Goal: Information Seeking & Learning: Learn about a topic

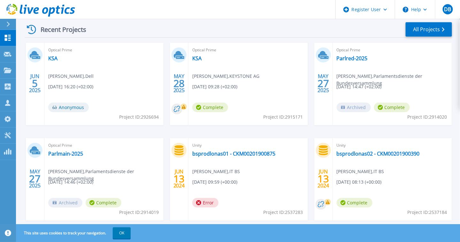
scroll to position [111, 0]
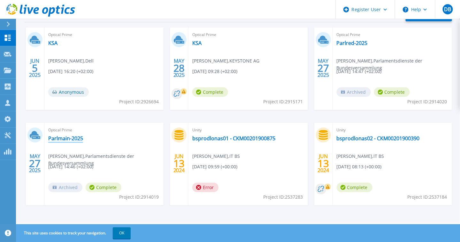
click at [67, 140] on link "Parlmain-2025" at bounding box center [65, 138] width 35 height 6
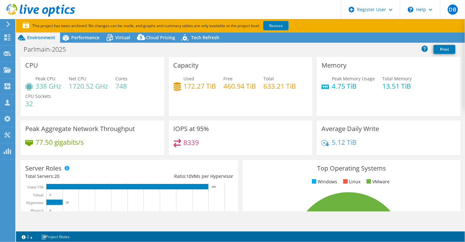
click at [87, 39] on span "Performance" at bounding box center [85, 37] width 28 height 6
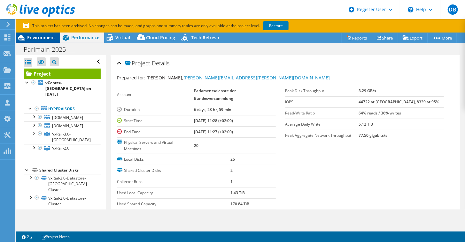
select select "EUFrankfurt"
select select "USD"
radio input "true"
radio input "false"
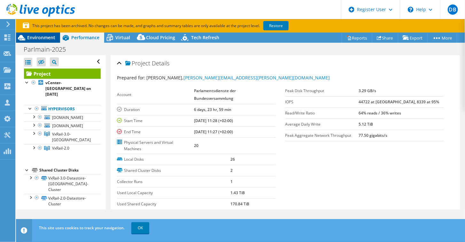
click at [37, 38] on span "Environment" at bounding box center [41, 37] width 28 height 6
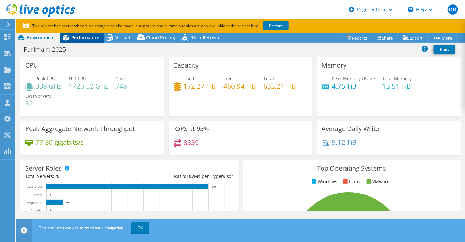
click at [84, 40] on span "Performance" at bounding box center [85, 37] width 28 height 6
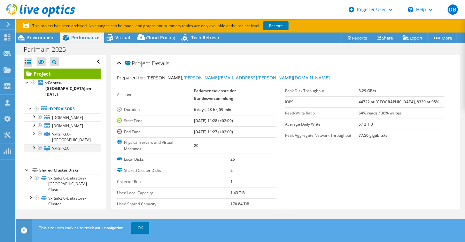
click at [34, 144] on div at bounding box center [33, 147] width 6 height 6
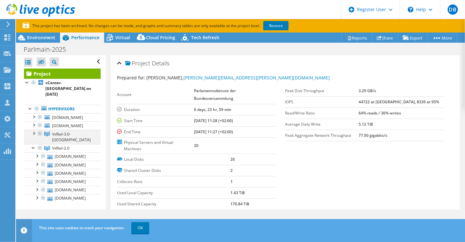
click at [32, 130] on div at bounding box center [33, 133] width 6 height 6
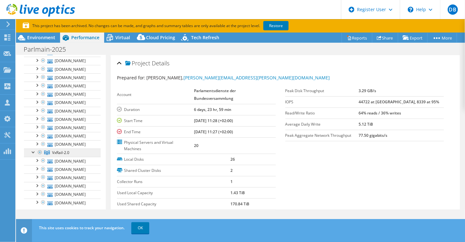
scroll to position [141, 0]
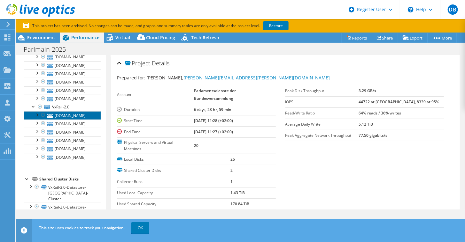
click at [70, 111] on link "[DOMAIN_NAME]" at bounding box center [62, 115] width 77 height 8
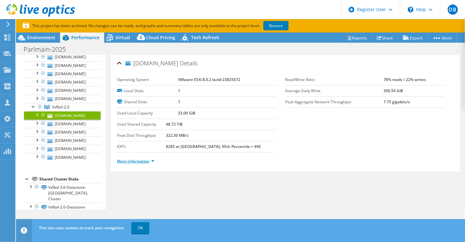
click at [139, 159] on link "More Information" at bounding box center [135, 161] width 37 height 5
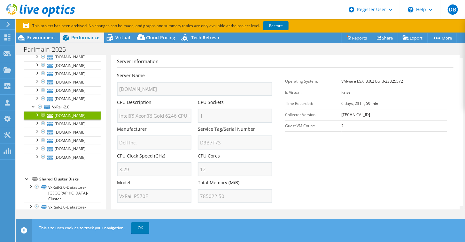
scroll to position [118, 0]
click at [127, 37] on span "Virtual" at bounding box center [122, 37] width 15 height 6
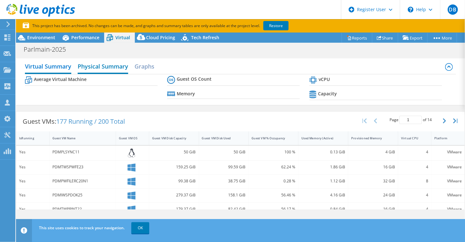
click at [119, 67] on h2 "Physical Summary" at bounding box center [103, 67] width 50 height 14
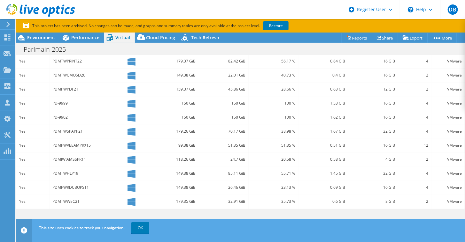
scroll to position [32, 0]
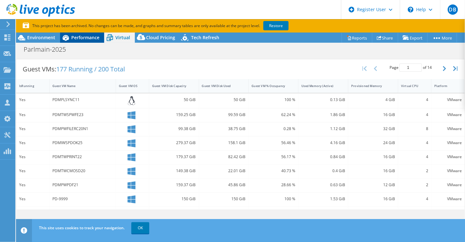
click at [75, 37] on span "Performance" at bounding box center [85, 37] width 28 height 6
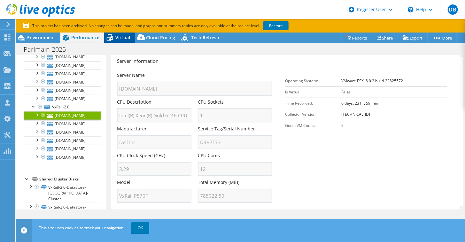
click at [120, 38] on span "Virtual" at bounding box center [122, 37] width 15 height 6
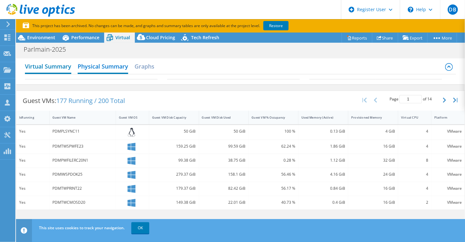
click at [52, 66] on h2 "Virtual Summary" at bounding box center [48, 67] width 46 height 14
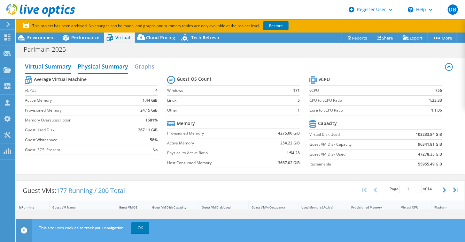
click at [108, 65] on h2 "Physical Summary" at bounding box center [103, 67] width 50 height 14
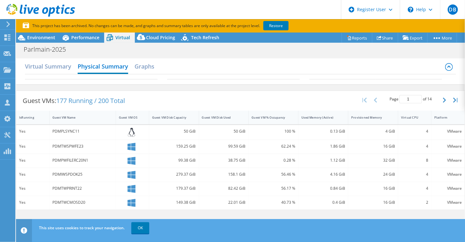
drag, startPoint x: 155, startPoint y: 50, endPoint x: 317, endPoint y: 63, distance: 163.0
click at [317, 63] on div "Virtual Summary Physical Summary Graphs" at bounding box center [240, 67] width 431 height 14
click at [91, 39] on span "Performance" at bounding box center [85, 37] width 28 height 6
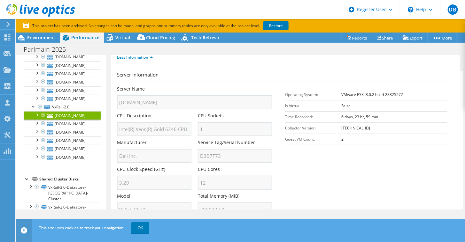
scroll to position [118, 0]
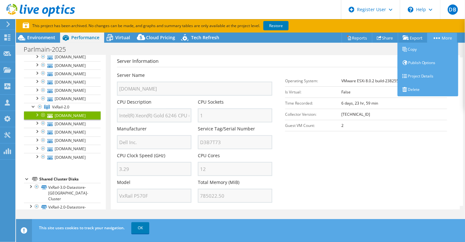
click at [444, 40] on link "More" at bounding box center [442, 38] width 30 height 10
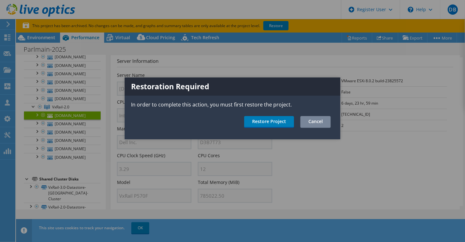
click at [326, 120] on link "Cancel" at bounding box center [315, 122] width 30 height 12
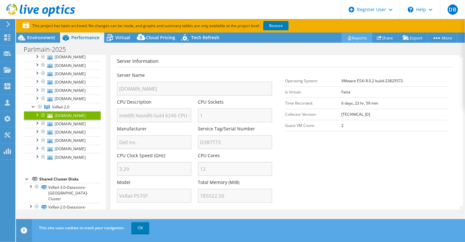
click at [353, 38] on link "Reports" at bounding box center [356, 38] width 31 height 10
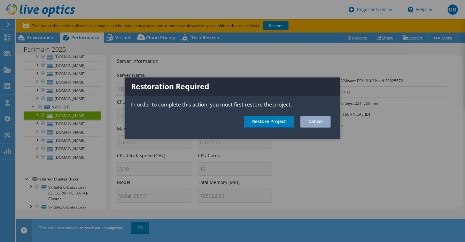
click at [277, 121] on link "Restore Project" at bounding box center [269, 122] width 50 height 12
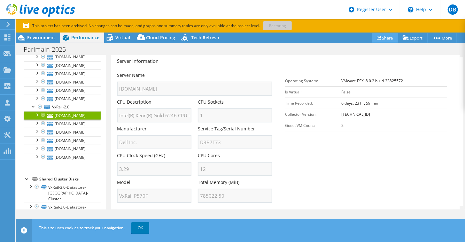
click at [389, 37] on link "Share" at bounding box center [385, 38] width 26 height 10
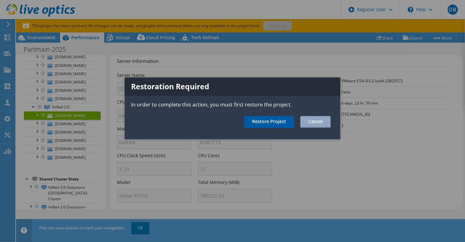
click at [272, 122] on link "Restore Project" at bounding box center [269, 122] width 50 height 12
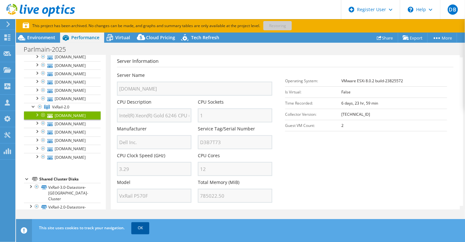
click at [140, 226] on link "OK" at bounding box center [140, 228] width 18 height 11
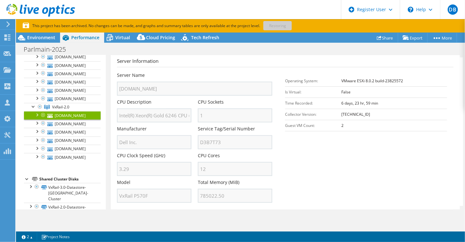
click at [395, 152] on section "Server Information Server Name pdmplvxresx13.parlmain.admin.ch CPU Description …" at bounding box center [286, 131] width 339 height 149
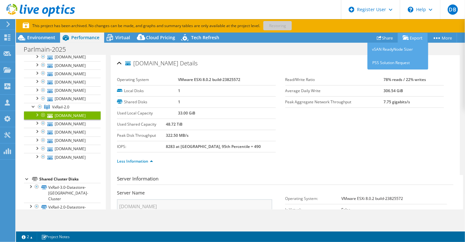
click at [416, 34] on link "Export" at bounding box center [413, 38] width 30 height 10
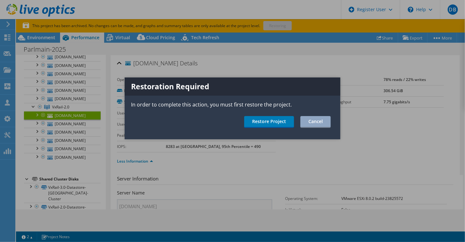
click at [416, 40] on div at bounding box center [232, 121] width 465 height 242
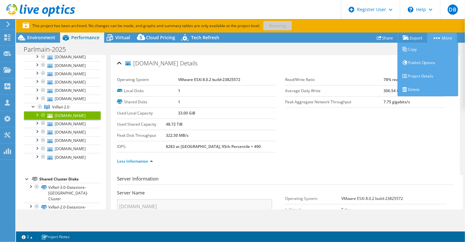
click at [443, 40] on link "More" at bounding box center [442, 38] width 30 height 10
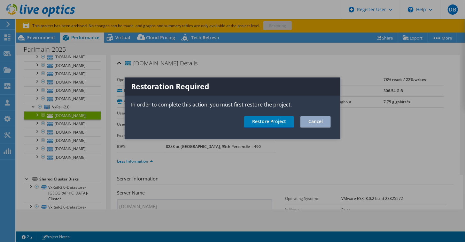
click at [442, 37] on div at bounding box center [232, 121] width 465 height 242
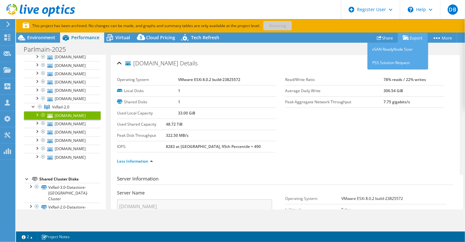
click at [410, 35] on link "Export" at bounding box center [413, 38] width 30 height 10
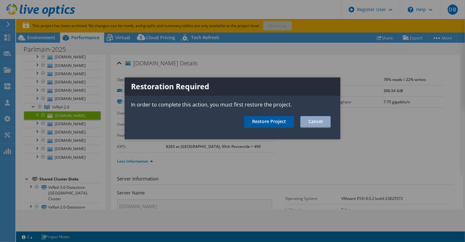
click at [270, 123] on link "Restore Project" at bounding box center [269, 122] width 50 height 12
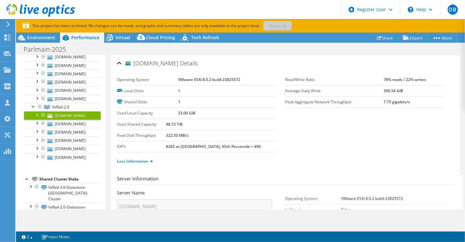
click at [16, 6] on use at bounding box center [40, 10] width 69 height 13
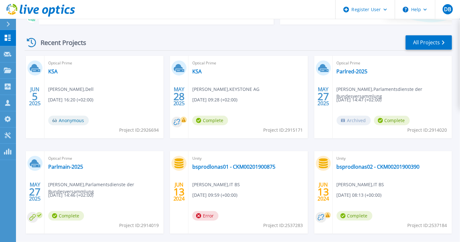
scroll to position [96, 0]
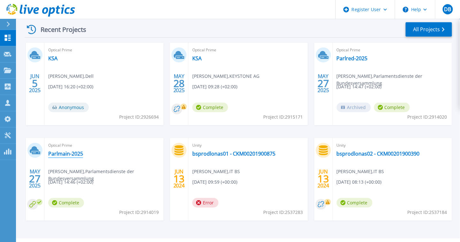
click at [64, 156] on link "Parlmain-2025" at bounding box center [65, 154] width 35 height 6
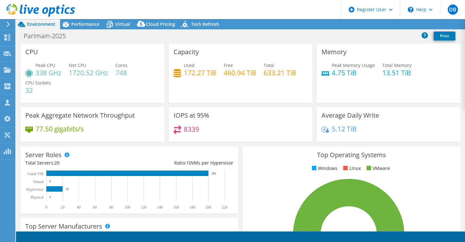
select select "EUFrankfurt"
select select "USD"
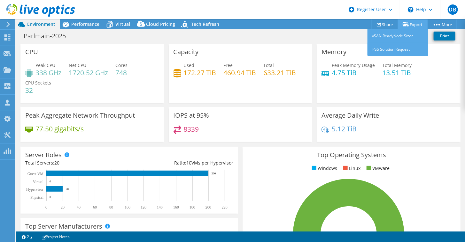
click at [414, 23] on link "Export" at bounding box center [413, 24] width 30 height 10
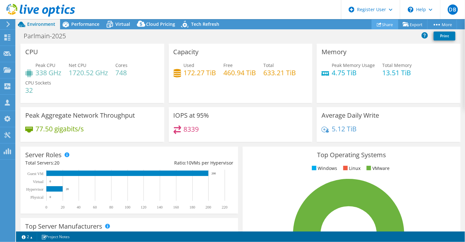
click at [380, 24] on link "Share" at bounding box center [384, 24] width 27 height 10
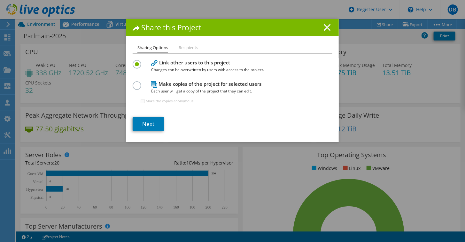
click at [324, 27] on line at bounding box center [327, 27] width 6 height 6
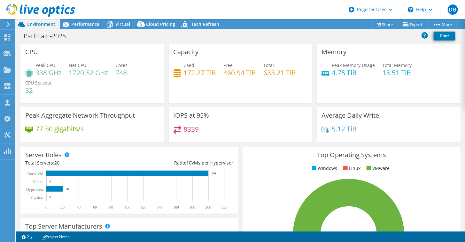
click at [413, 101] on div "Memory Peak Memory Usage 4.75 TiB Total Memory 13.51 TiB" at bounding box center [388, 73] width 144 height 59
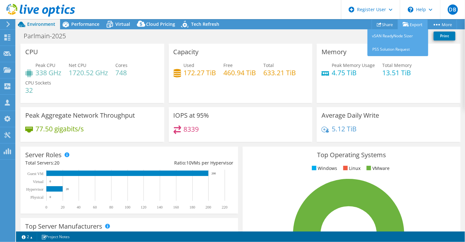
click at [407, 25] on link "Export" at bounding box center [413, 24] width 30 height 10
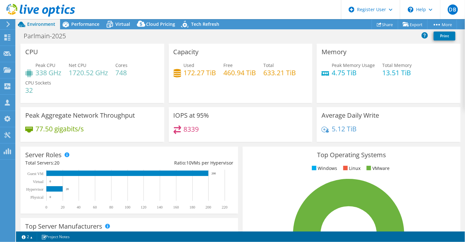
click at [423, 90] on div "Memory Peak Memory Usage 4.75 TiB Total Memory 13.51 TiB" at bounding box center [388, 73] width 144 height 59
click at [76, 22] on span "Performance" at bounding box center [85, 24] width 28 height 6
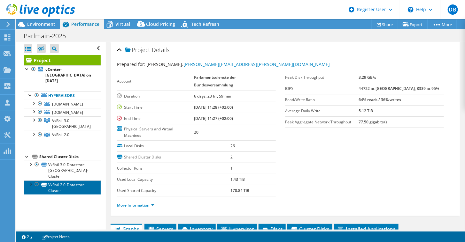
click at [72, 181] on link "VxRail-2.0-Datastore-Cluster" at bounding box center [62, 188] width 77 height 14
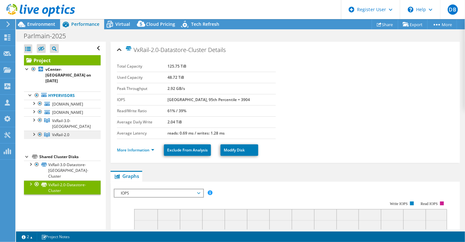
click at [65, 132] on span "VxRail-2.0" at bounding box center [60, 134] width 17 height 5
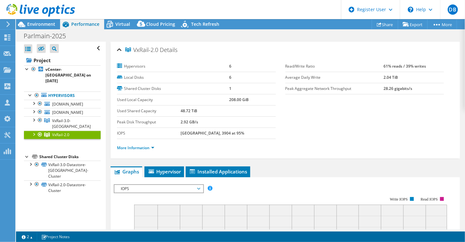
click at [34, 131] on div at bounding box center [33, 134] width 6 height 6
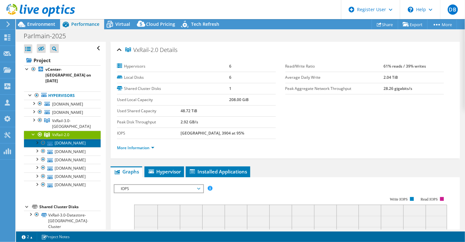
click at [68, 139] on link "[DOMAIN_NAME]" at bounding box center [62, 143] width 77 height 8
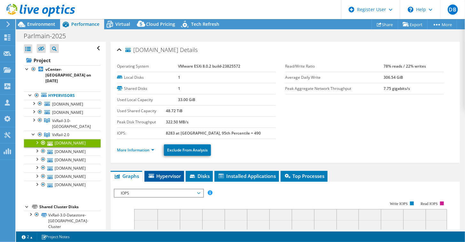
click at [171, 173] on span "Hypervisor" at bounding box center [164, 176] width 33 height 6
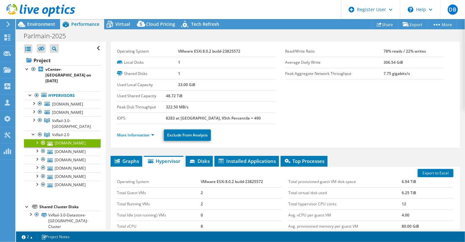
scroll to position [15, 0]
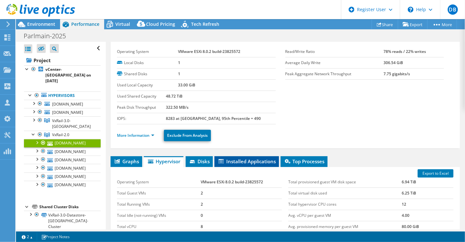
click at [260, 158] on span "Installed Applications" at bounding box center [246, 161] width 58 height 6
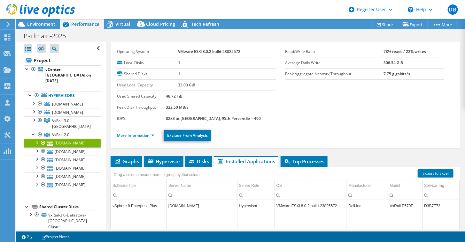
scroll to position [110, 0]
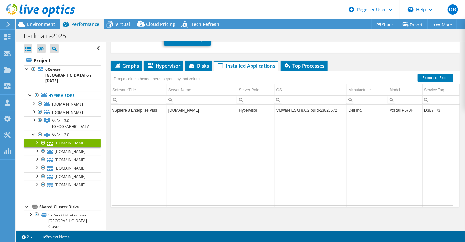
click at [142, 107] on td "vSphere 8 Enterprise Plus" at bounding box center [139, 110] width 56 height 11
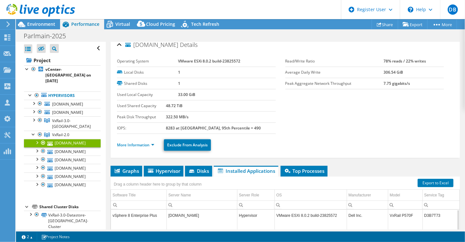
scroll to position [0, 0]
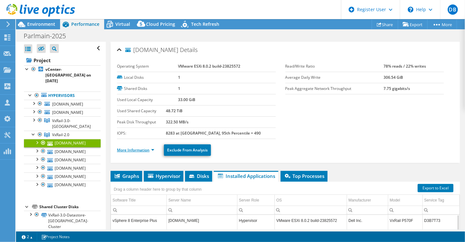
click at [133, 149] on link "More Information" at bounding box center [135, 150] width 37 height 5
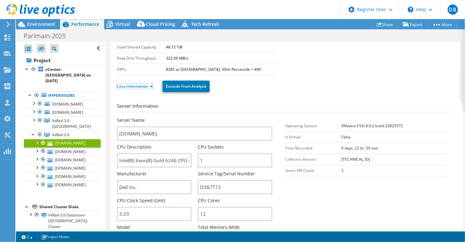
scroll to position [128, 0]
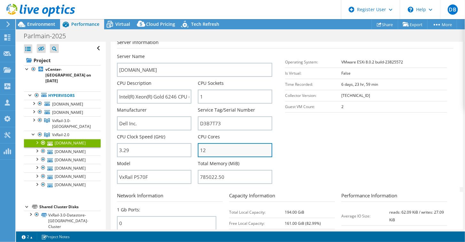
drag, startPoint x: 239, startPoint y: 151, endPoint x: 204, endPoint y: 153, distance: 35.5
click at [205, 153] on input "12" at bounding box center [235, 150] width 74 height 14
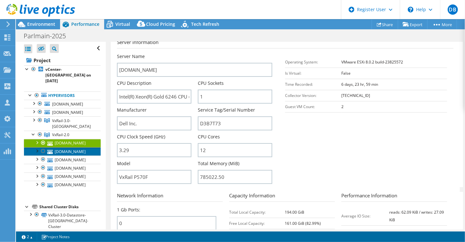
click at [65, 148] on link "[DOMAIN_NAME]" at bounding box center [62, 152] width 77 height 8
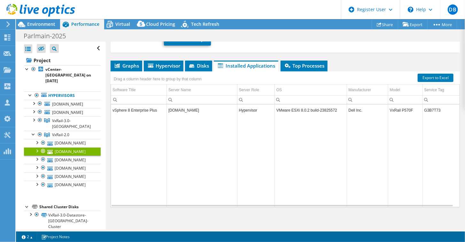
scroll to position [3, 0]
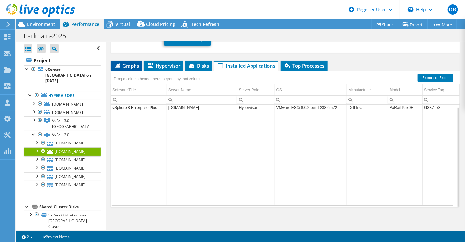
click at [130, 65] on span "Graphs" at bounding box center [126, 66] width 25 height 6
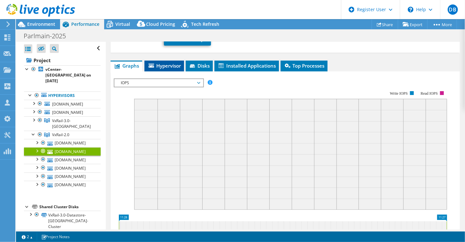
click at [179, 63] on span "Hypervisor" at bounding box center [164, 66] width 33 height 6
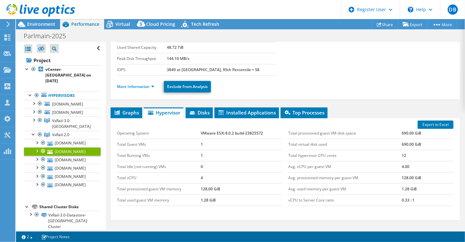
scroll to position [110, 0]
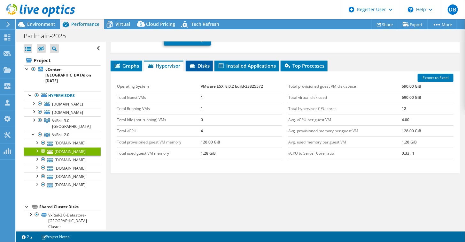
click at [196, 65] on icon at bounding box center [193, 67] width 6 height 4
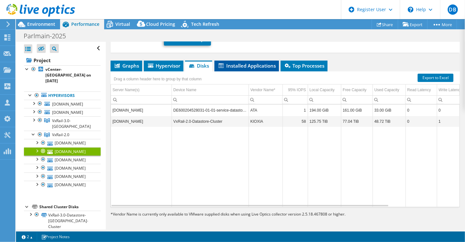
click at [247, 63] on span "Installed Applications" at bounding box center [246, 66] width 58 height 6
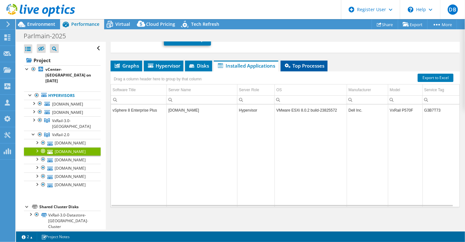
click at [317, 61] on li "Top Processes" at bounding box center [303, 66] width 47 height 11
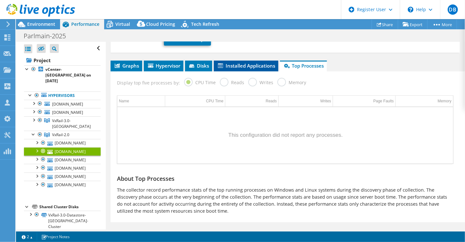
click at [256, 64] on span "Installed Applications" at bounding box center [246, 66] width 58 height 6
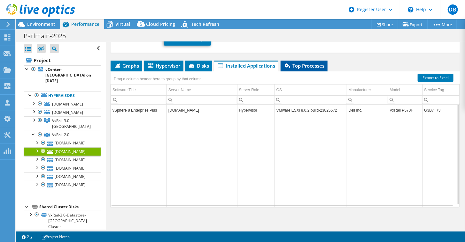
click at [311, 63] on span "Top Processes" at bounding box center [304, 66] width 41 height 6
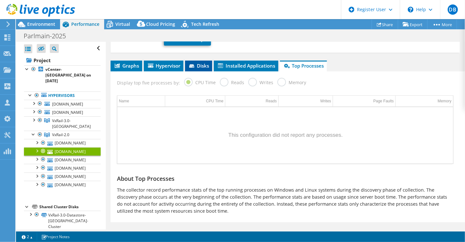
click at [194, 66] on icon at bounding box center [192, 67] width 6 height 4
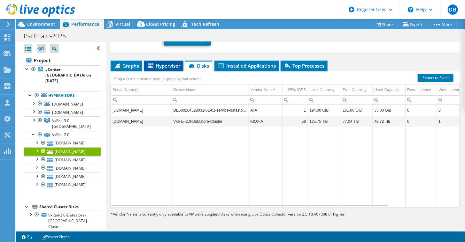
click at [165, 65] on span "Hypervisor" at bounding box center [163, 66] width 33 height 6
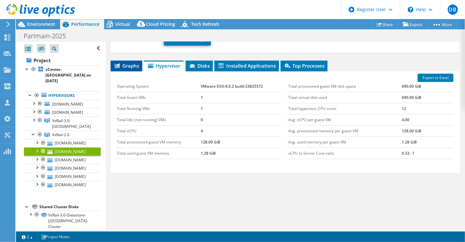
click at [126, 63] on span "Graphs" at bounding box center [126, 66] width 25 height 6
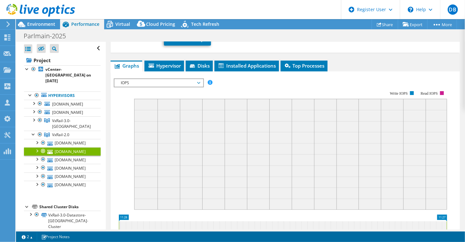
scroll to position [15, 0]
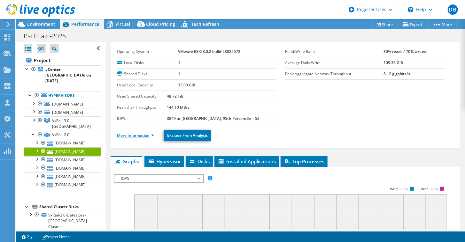
click at [152, 135] on link "More Information" at bounding box center [135, 135] width 37 height 5
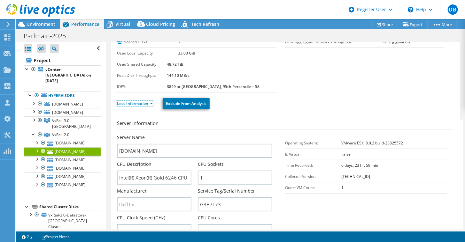
scroll to position [64, 0]
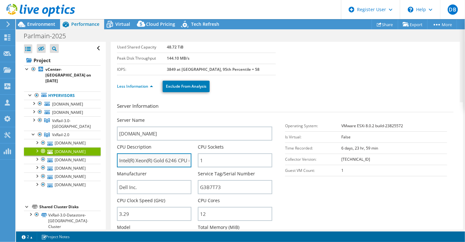
click at [157, 158] on input "Intel(R) Xeon(R) Gold 6246 CPU @ 3.30GHz 3.29 GHz" at bounding box center [154, 161] width 74 height 14
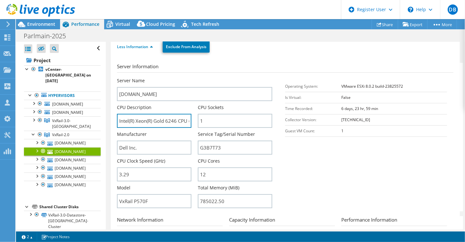
scroll to position [96, 0]
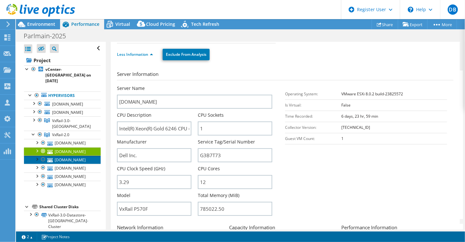
click at [67, 156] on link "[DOMAIN_NAME]" at bounding box center [62, 160] width 77 height 8
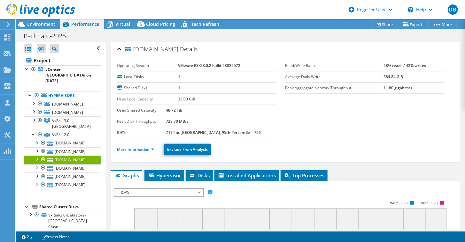
scroll to position [0, 0]
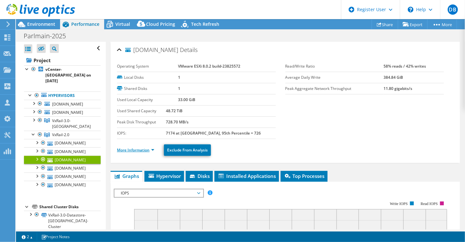
click at [152, 148] on link "More Information" at bounding box center [135, 150] width 37 height 5
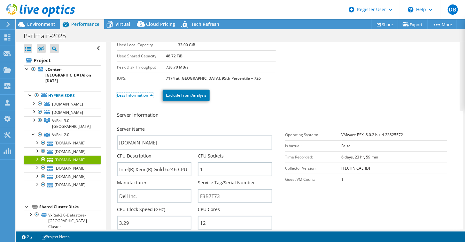
scroll to position [64, 0]
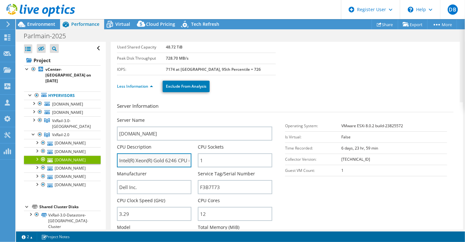
click at [174, 161] on input "Intel(R) Xeon(R) Gold 6246 CPU @ 3.30GHz 3.29 GHz" at bounding box center [154, 161] width 74 height 14
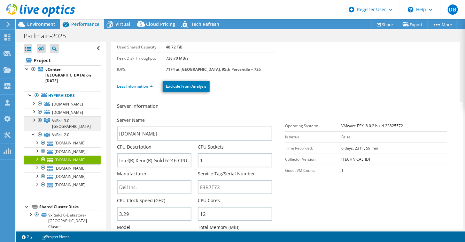
click at [63, 117] on link "VxRail-3.0-[GEOGRAPHIC_DATA]" at bounding box center [62, 124] width 77 height 14
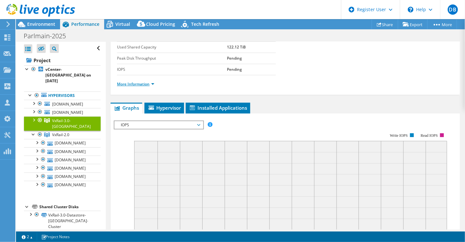
click at [123, 82] on link "More Information" at bounding box center [135, 83] width 37 height 5
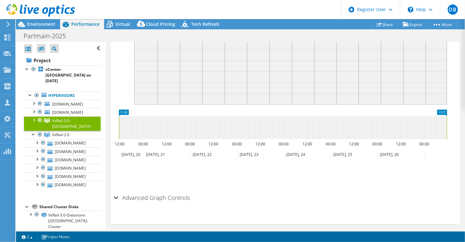
scroll to position [358, 0]
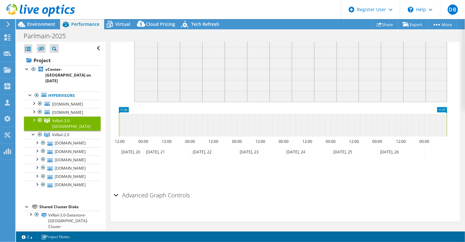
click at [137, 193] on h2 "Advanced Graph Controls" at bounding box center [152, 195] width 76 height 13
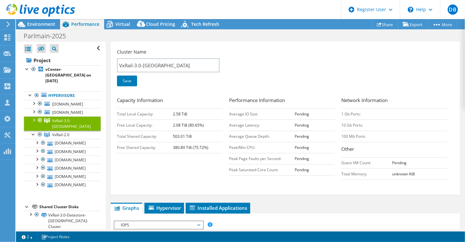
scroll to position [95, 0]
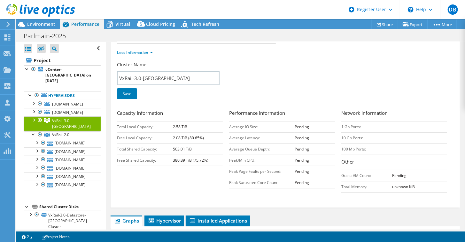
click at [33, 117] on div at bounding box center [33, 120] width 6 height 6
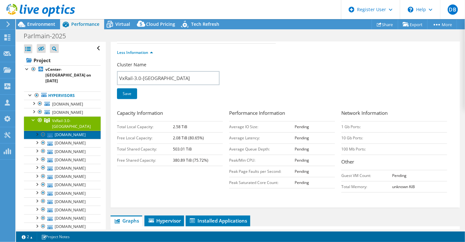
click at [61, 131] on link "[DOMAIN_NAME]" at bounding box center [62, 135] width 77 height 8
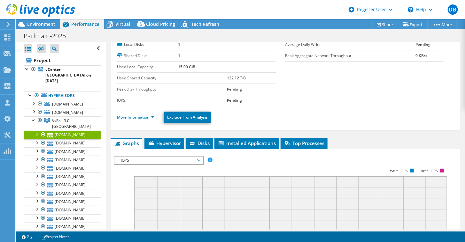
scroll to position [0, 0]
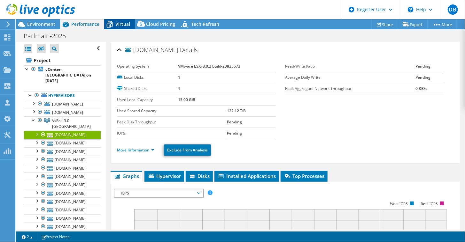
click at [123, 22] on span "Virtual" at bounding box center [122, 24] width 15 height 6
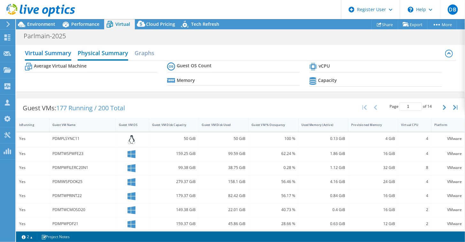
click at [110, 54] on h2 "Physical Summary" at bounding box center [103, 54] width 50 height 14
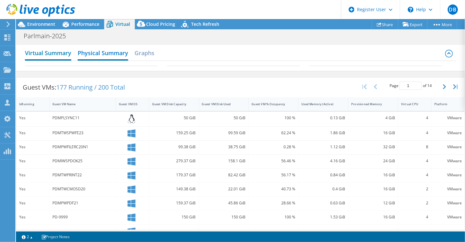
click at [44, 55] on h2 "Virtual Summary" at bounding box center [48, 54] width 46 height 14
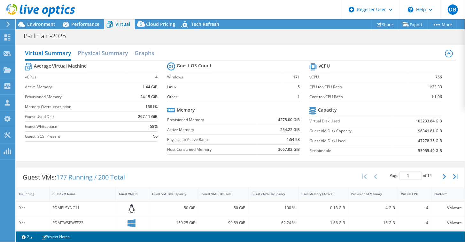
click at [145, 18] on header "DB Dell User [PERSON_NAME] [PERSON_NAME][EMAIL_ADDRESS][PERSON_NAME][DOMAIN_NAM…" at bounding box center [232, 9] width 465 height 19
click at [160, 24] on span "Cloud Pricing" at bounding box center [160, 24] width 29 height 6
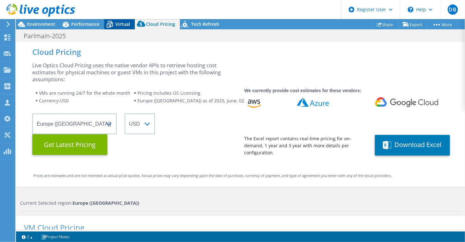
drag, startPoint x: 128, startPoint y: 18, endPoint x: 130, endPoint y: 23, distance: 5.3
click at [128, 18] on header "DB Dell User [PERSON_NAME] [PERSON_NAME][EMAIL_ADDRESS][PERSON_NAME][DOMAIN_NAM…" at bounding box center [232, 9] width 465 height 19
click at [130, 23] on div "Virtual" at bounding box center [119, 24] width 31 height 10
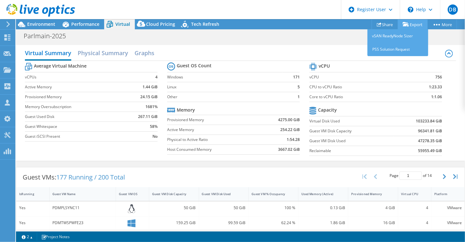
click at [416, 22] on link "Export" at bounding box center [413, 24] width 30 height 10
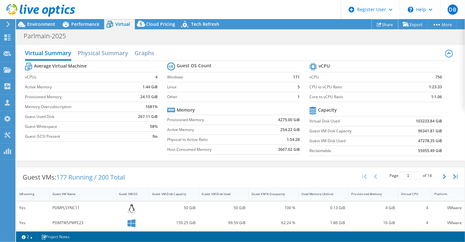
click at [379, 24] on link "Share" at bounding box center [384, 24] width 27 height 10
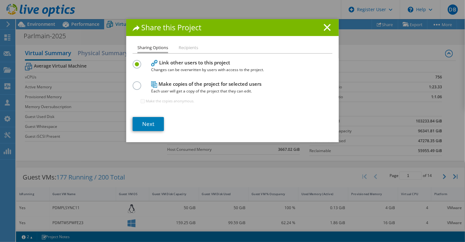
click at [327, 26] on icon at bounding box center [326, 27] width 7 height 7
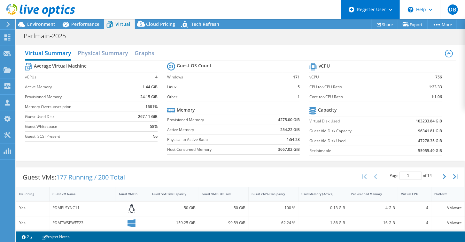
click at [391, 8] on div "Register User" at bounding box center [370, 9] width 59 height 19
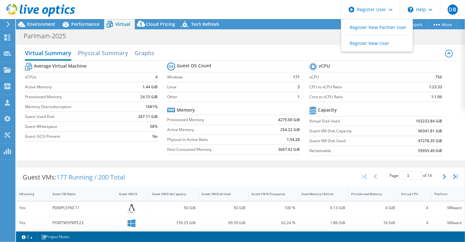
click at [285, 40] on div "Parlmain-2025 Print" at bounding box center [240, 36] width 449 height 12
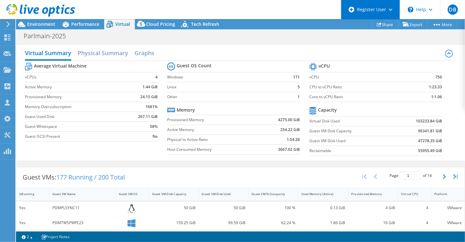
click at [368, 8] on div "Register User" at bounding box center [370, 9] width 59 height 19
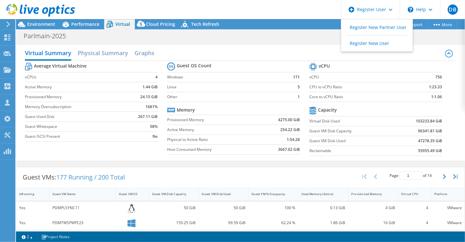
click at [247, 41] on div "Parlmain-2025 Print" at bounding box center [240, 36] width 449 height 12
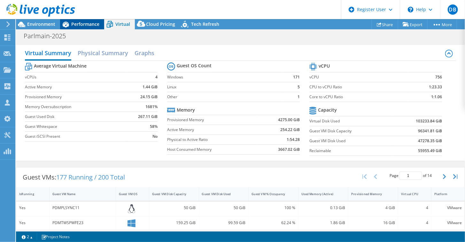
click at [81, 21] on span "Performance" at bounding box center [85, 24] width 28 height 6
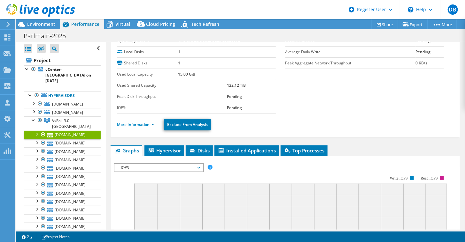
scroll to position [32, 0]
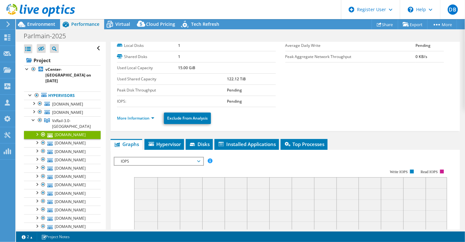
click at [37, 131] on div at bounding box center [37, 134] width 6 height 6
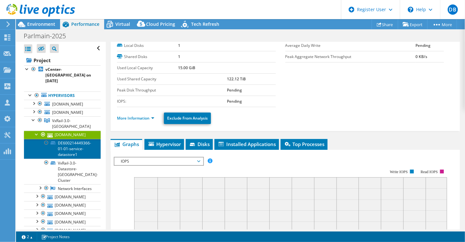
click at [78, 139] on link "DE600214449366-01-01-service-datastore1" at bounding box center [62, 149] width 77 height 20
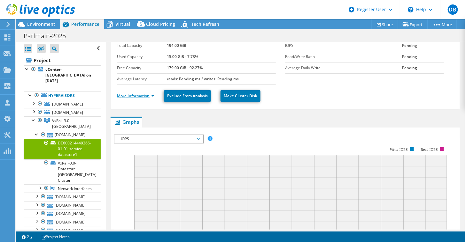
click at [131, 97] on link "More Information" at bounding box center [135, 95] width 37 height 5
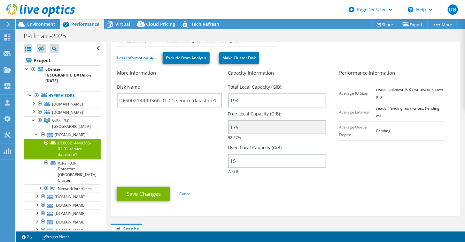
scroll to position [64, 0]
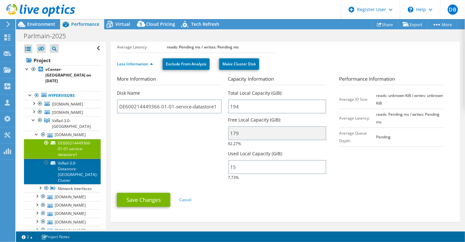
click at [69, 159] on link "VxRail-3.0-Datastore-[GEOGRAPHIC_DATA]-Cluster" at bounding box center [62, 172] width 77 height 26
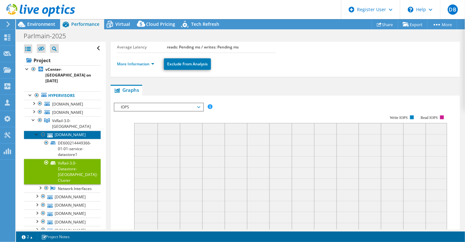
click at [74, 131] on link "[DOMAIN_NAME]" at bounding box center [62, 135] width 77 height 8
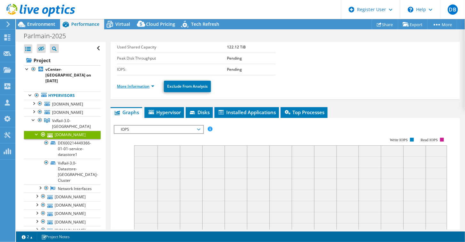
click at [149, 84] on link "More Information" at bounding box center [135, 86] width 37 height 5
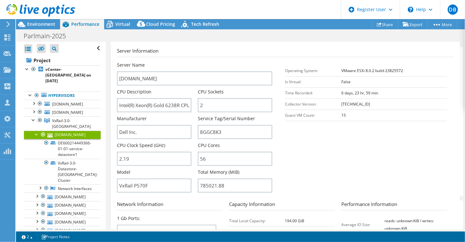
scroll to position [128, 0]
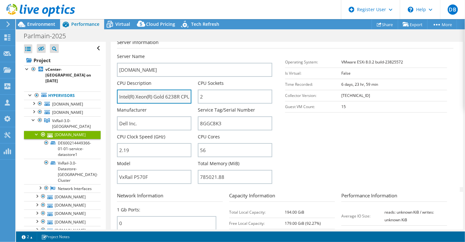
click at [163, 91] on input "Intel(R) Xeon(R) Gold 6238R CPU @ 2.20GHz 2.19 GHz" at bounding box center [154, 97] width 74 height 14
